Goal: Check status: Check status

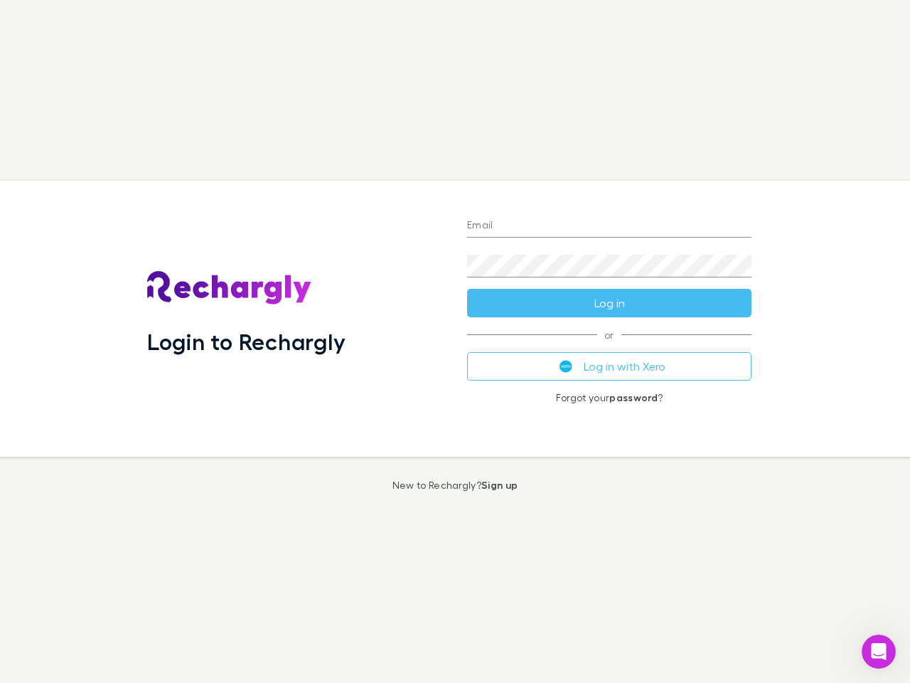
click at [455, 341] on div "Login to Rechargly" at bounding box center [296, 319] width 320 height 276
click at [610, 226] on input "Email" at bounding box center [609, 226] width 284 height 23
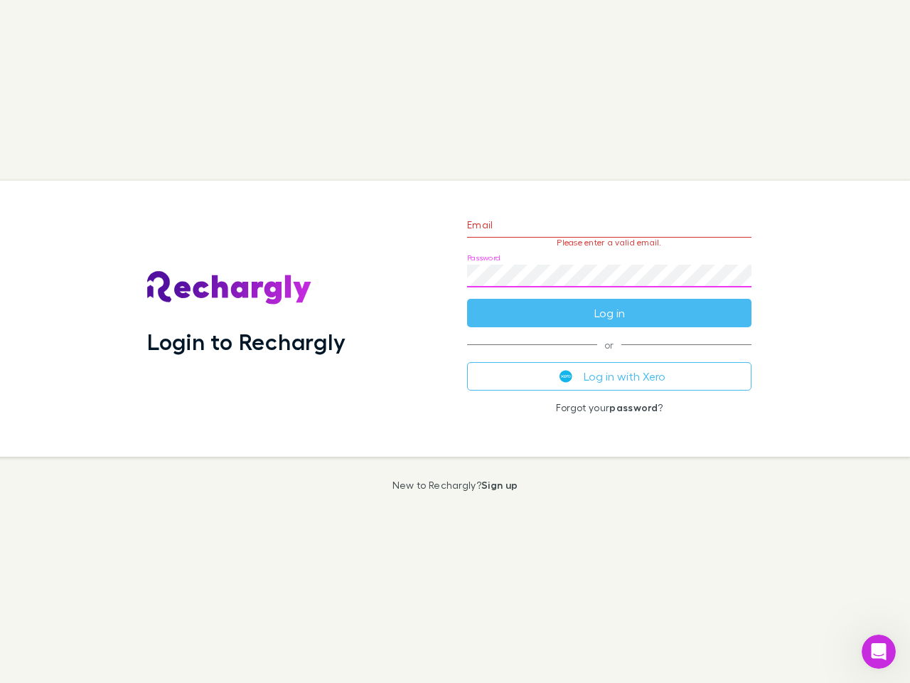
click at [610, 303] on form "Email Please enter a valid email. Password Log in" at bounding box center [609, 265] width 284 height 124
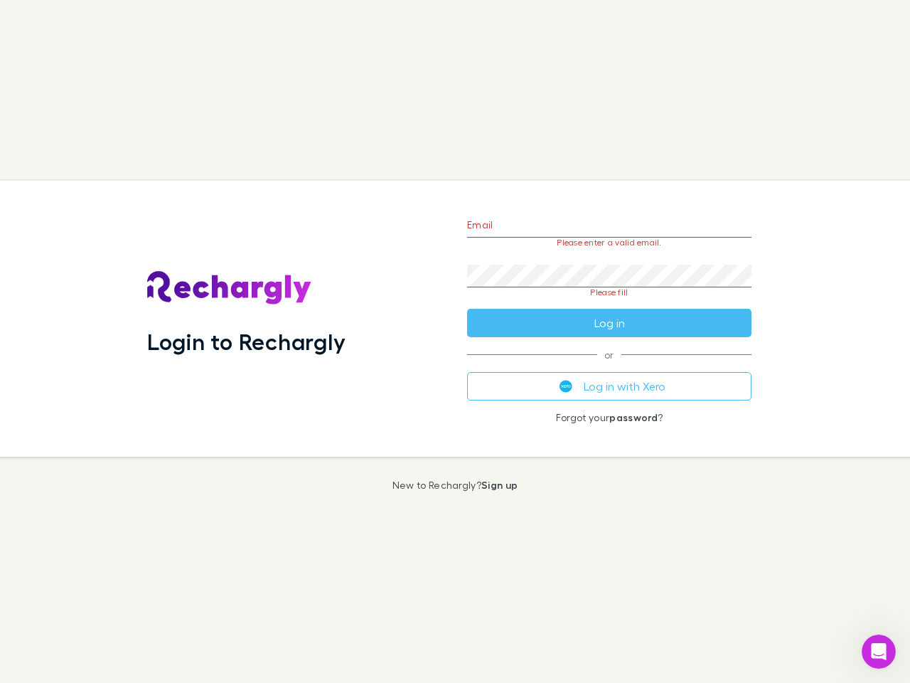
click at [610, 366] on div "Email Please enter a valid email. Password Please fill Log in or Log in with Xe…" at bounding box center [609, 319] width 307 height 276
click at [879, 651] on icon "Open Intercom Messenger" at bounding box center [879, 651] width 23 height 23
